Goal: Information Seeking & Learning: Learn about a topic

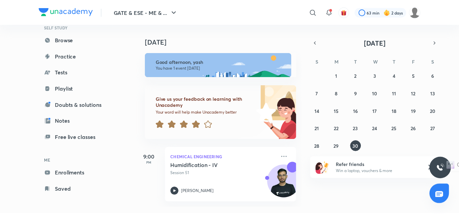
scroll to position [42, 0]
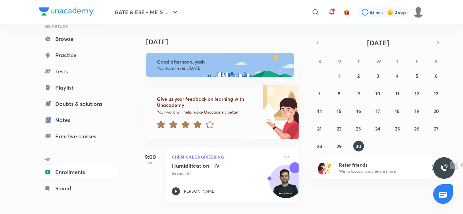
click at [63, 173] on link "Enrollments" at bounding box center [78, 173] width 79 height 14
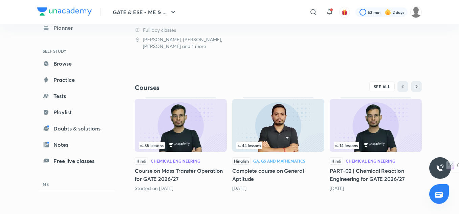
scroll to position [183, 0]
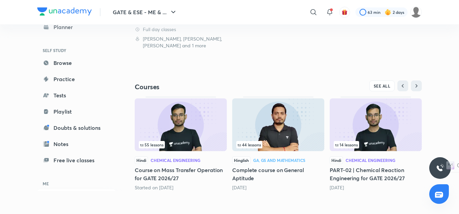
click at [186, 134] on img at bounding box center [181, 125] width 92 height 53
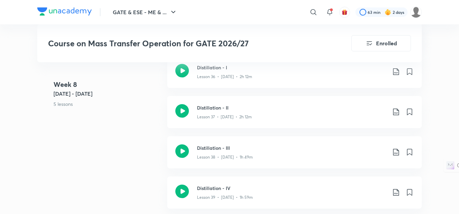
scroll to position [2100, 0]
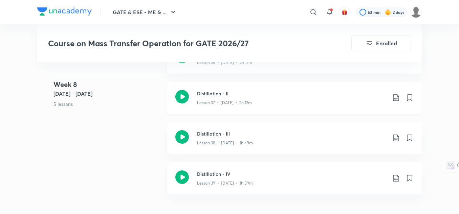
click at [264, 103] on div "Lesson 37 • [DATE] • 2h 12m" at bounding box center [292, 101] width 190 height 9
click at [257, 135] on h3 "Distillation - III" at bounding box center [292, 133] width 190 height 7
